Goal: Transaction & Acquisition: Purchase product/service

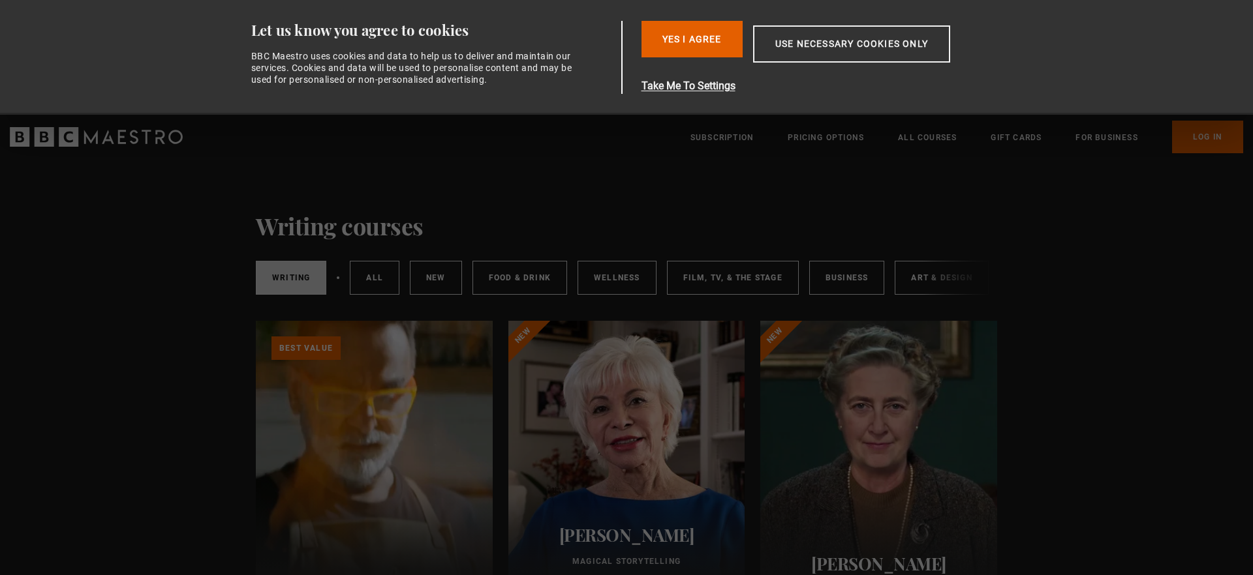
click at [892, 414] on div at bounding box center [878, 477] width 237 height 313
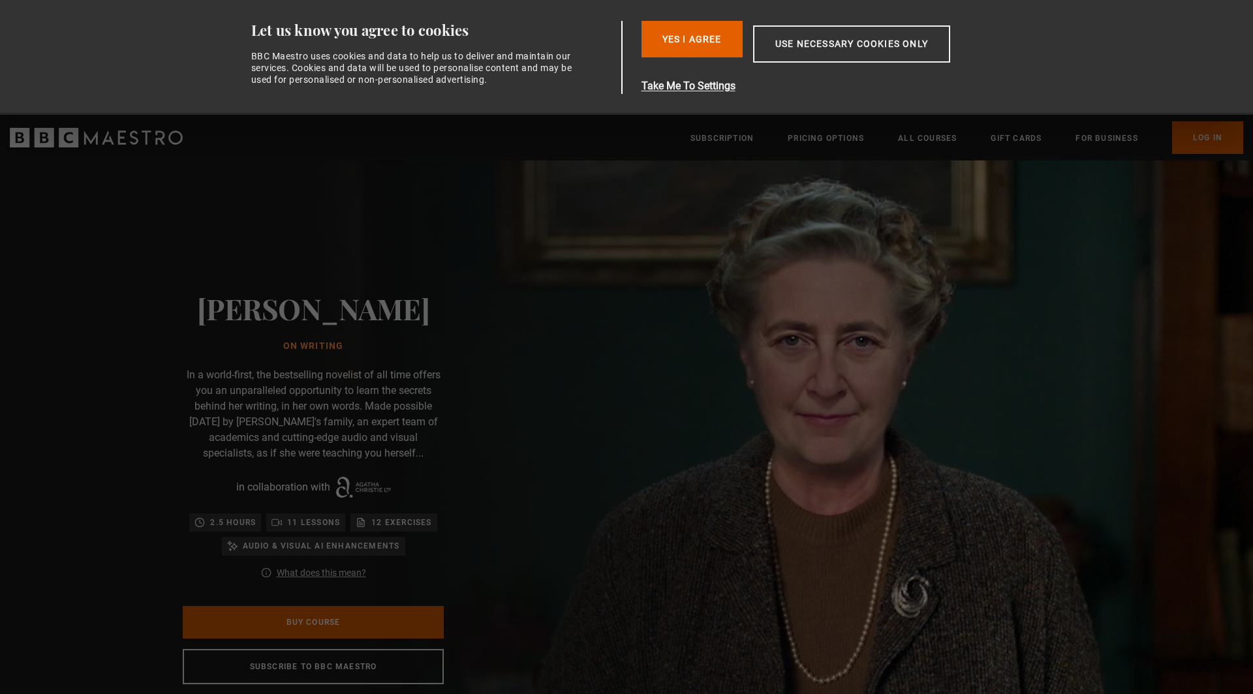
scroll to position [0, 342]
click at [348, 575] on link "Buy Course" at bounding box center [313, 622] width 261 height 33
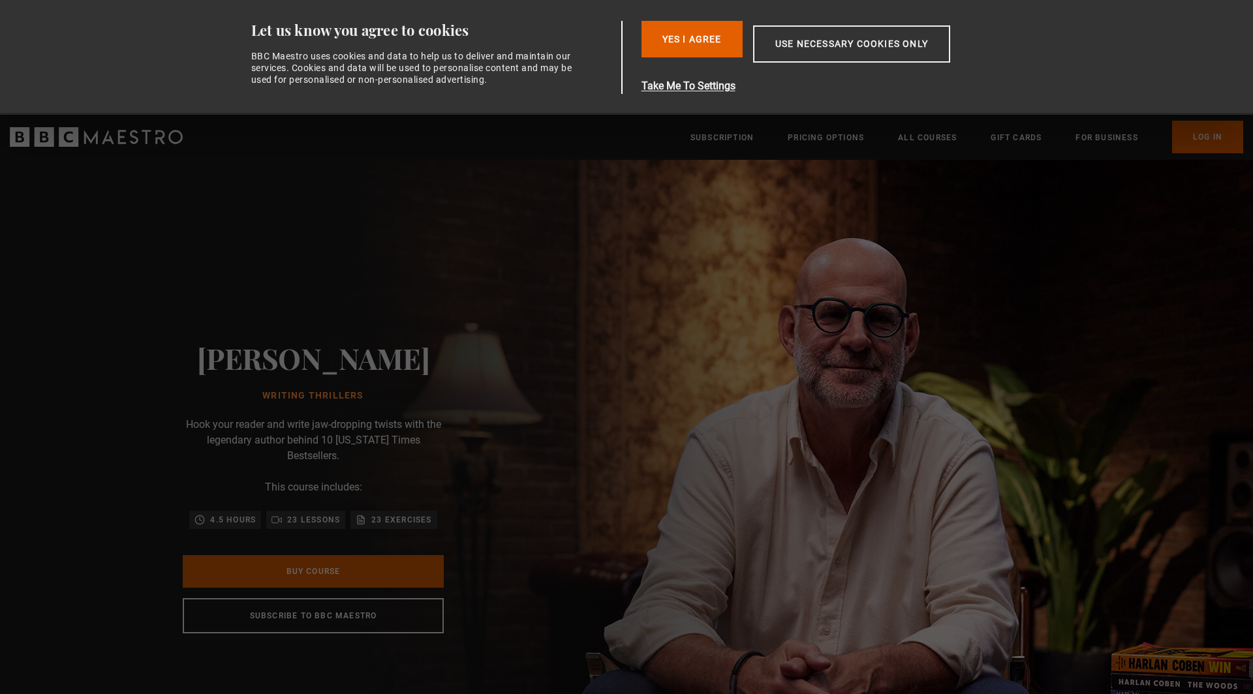
click at [315, 557] on link "Buy Course" at bounding box center [313, 571] width 261 height 33
